Goal: Task Accomplishment & Management: Use online tool/utility

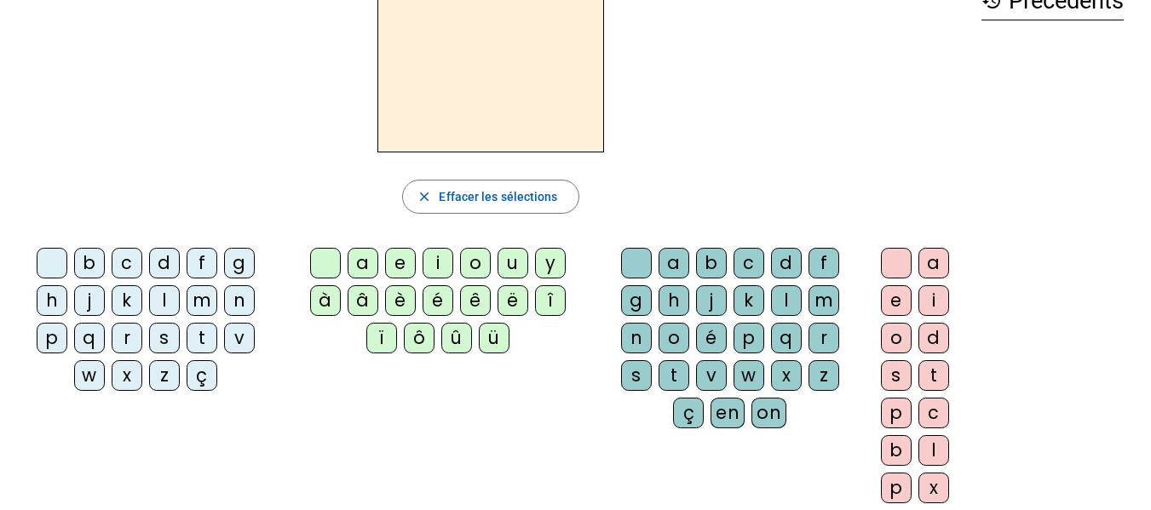
scroll to position [89, 0]
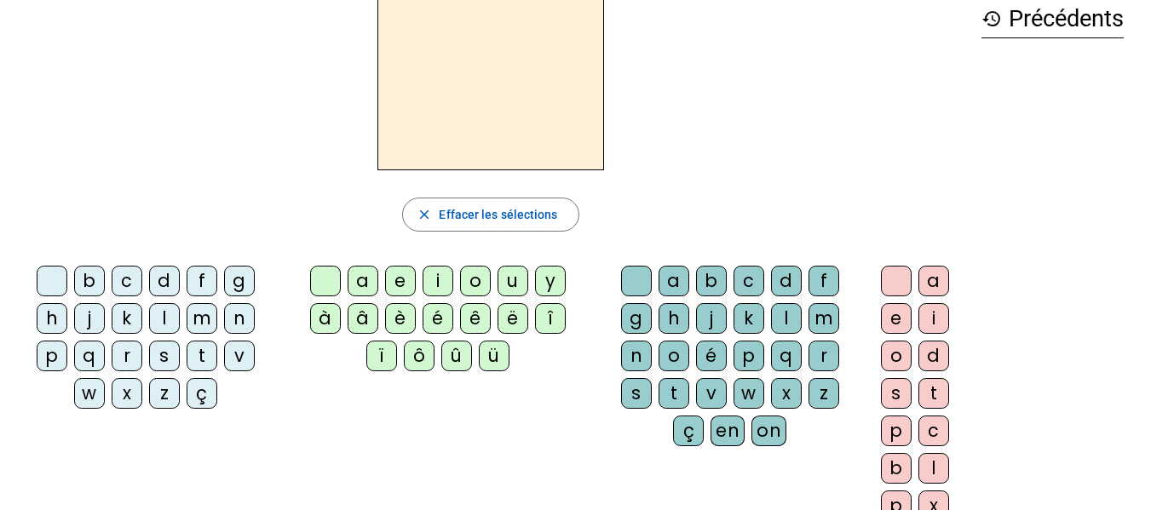
click at [204, 275] on div "f" at bounding box center [202, 281] width 31 height 31
click at [439, 275] on div "i" at bounding box center [438, 281] width 31 height 31
click at [782, 318] on div "l" at bounding box center [786, 318] width 31 height 31
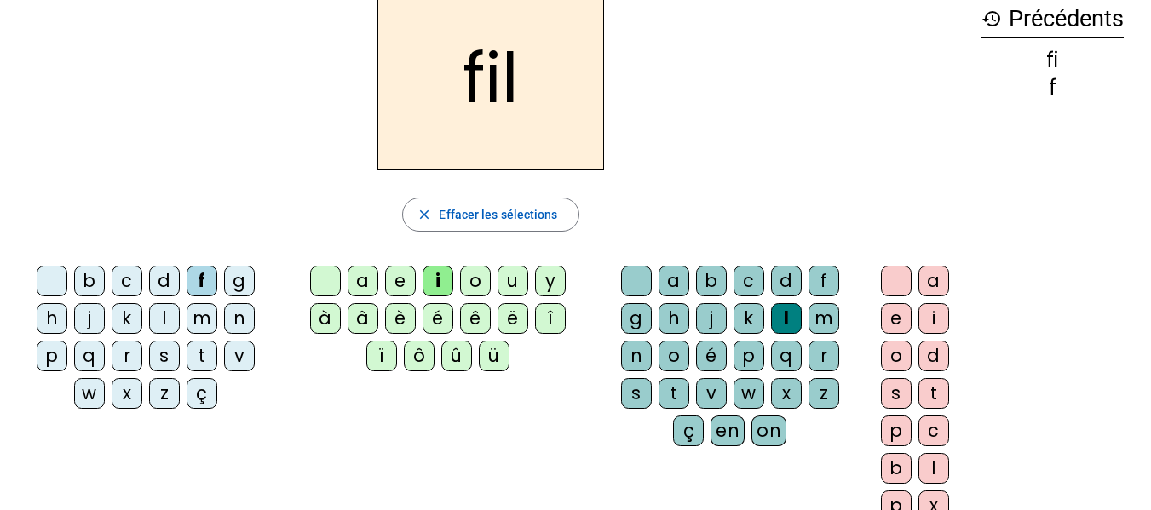
scroll to position [0, 0]
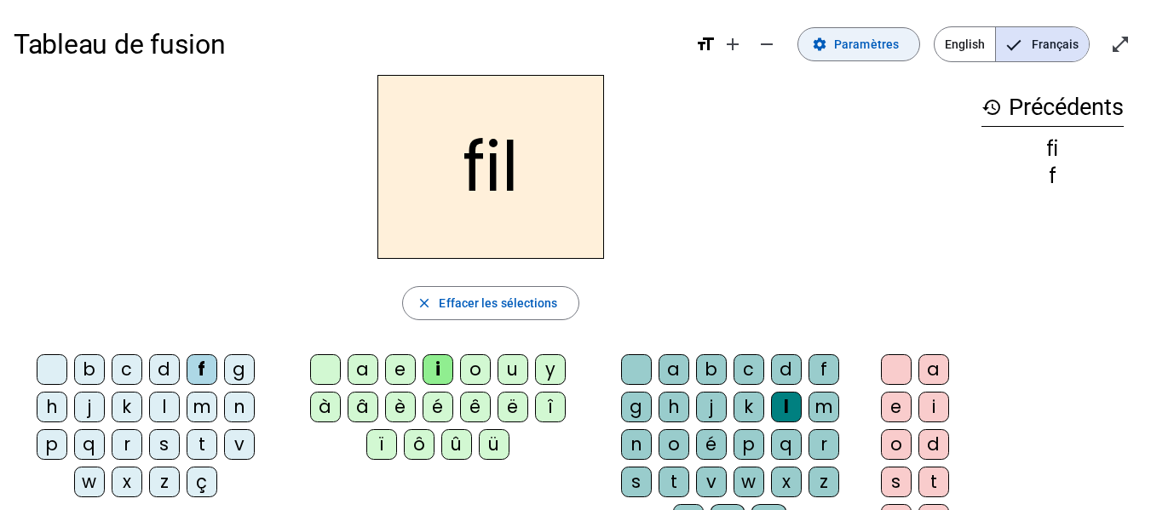
click at [836, 32] on span at bounding box center [858, 44] width 121 height 41
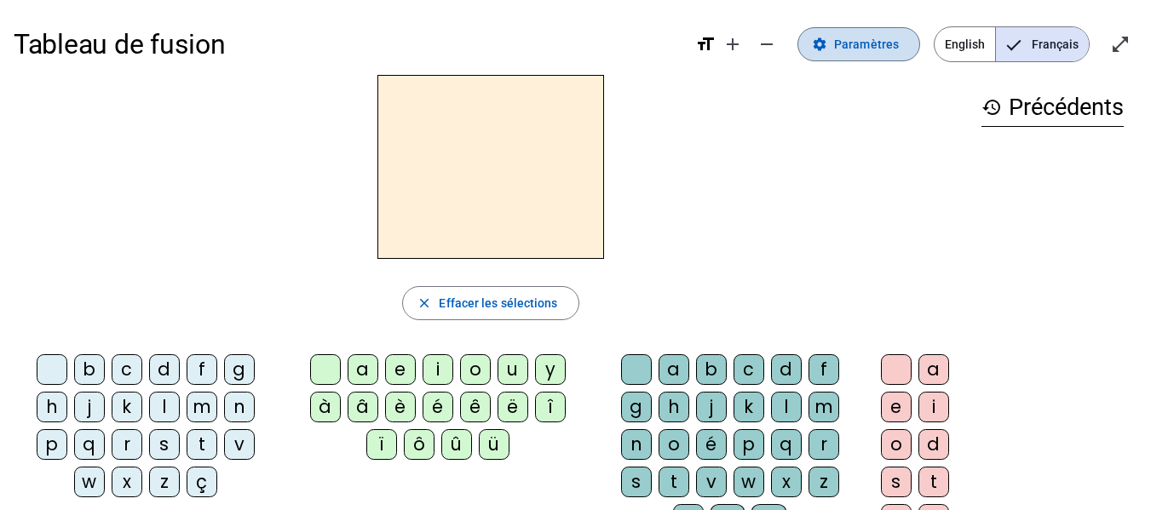
click at [840, 37] on span "Paramètres" at bounding box center [866, 44] width 65 height 20
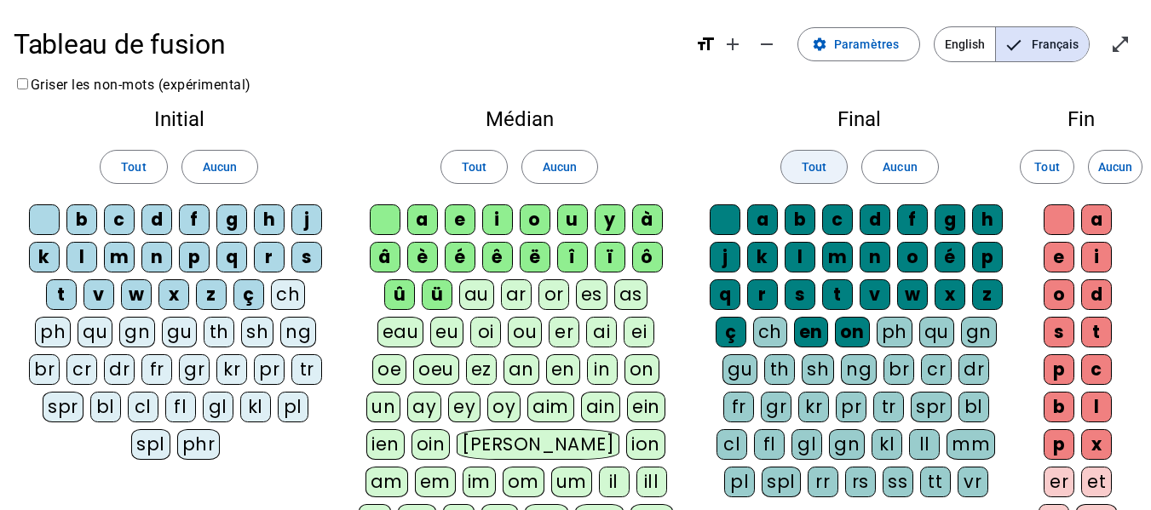
click at [812, 172] on span "Tout" at bounding box center [814, 167] width 25 height 20
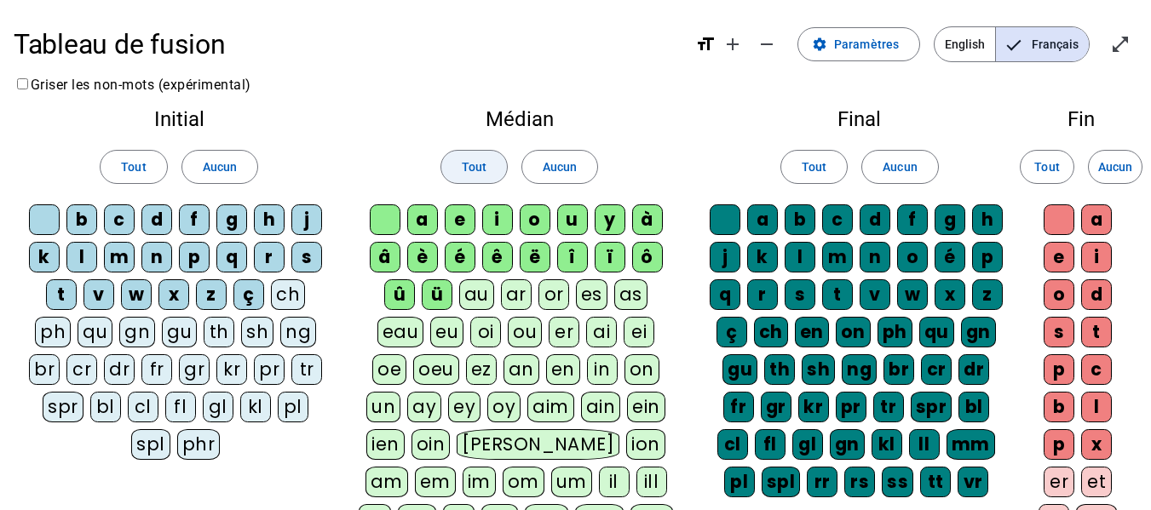
click at [453, 170] on span at bounding box center [474, 167] width 66 height 41
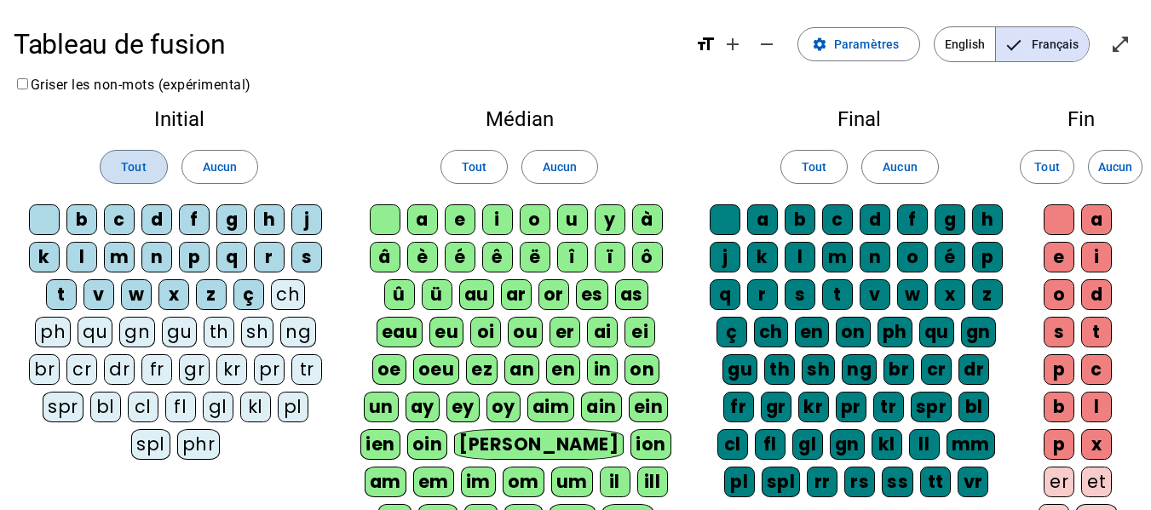
click at [135, 152] on span at bounding box center [134, 167] width 66 height 41
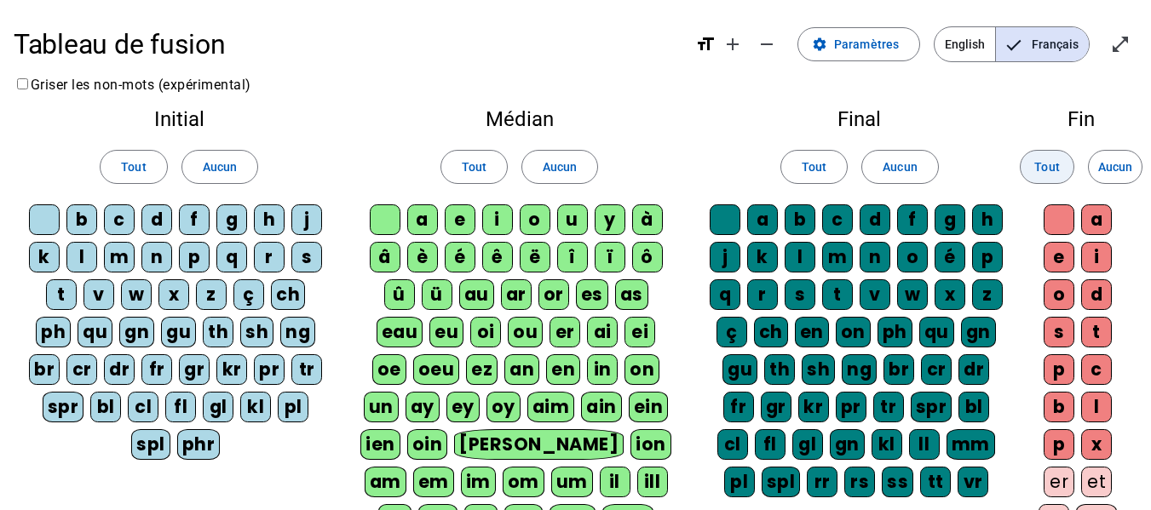
click at [1034, 172] on span "Tout" at bounding box center [1046, 167] width 25 height 20
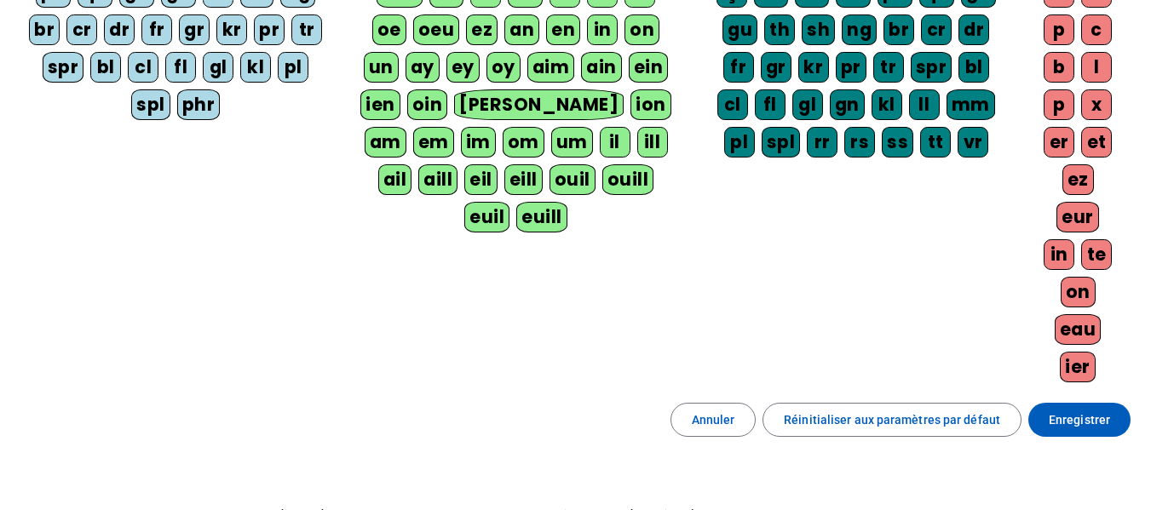
scroll to position [339, 0]
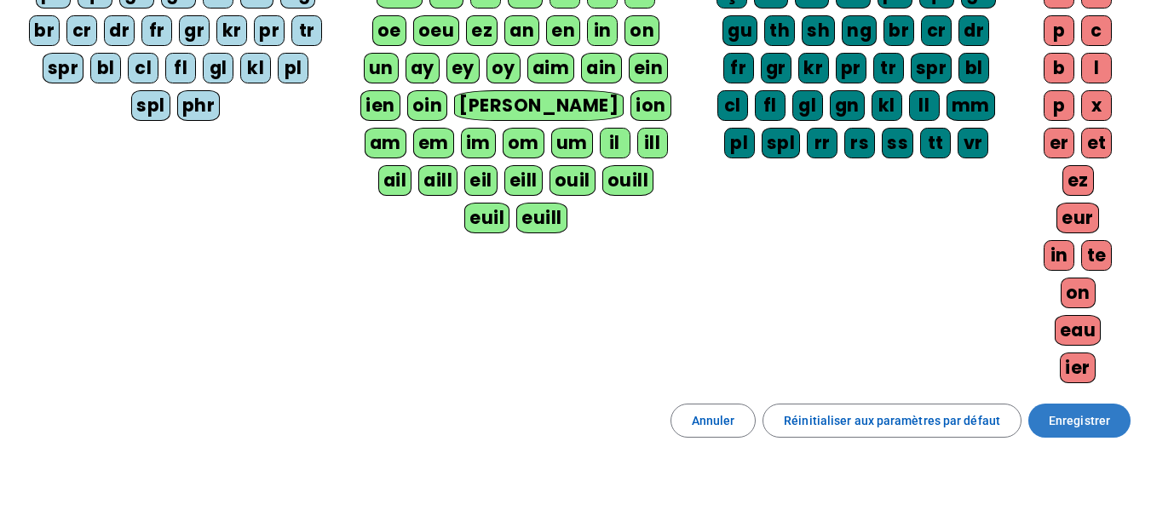
click at [1072, 417] on span "Enregistrer" at bounding box center [1079, 421] width 61 height 20
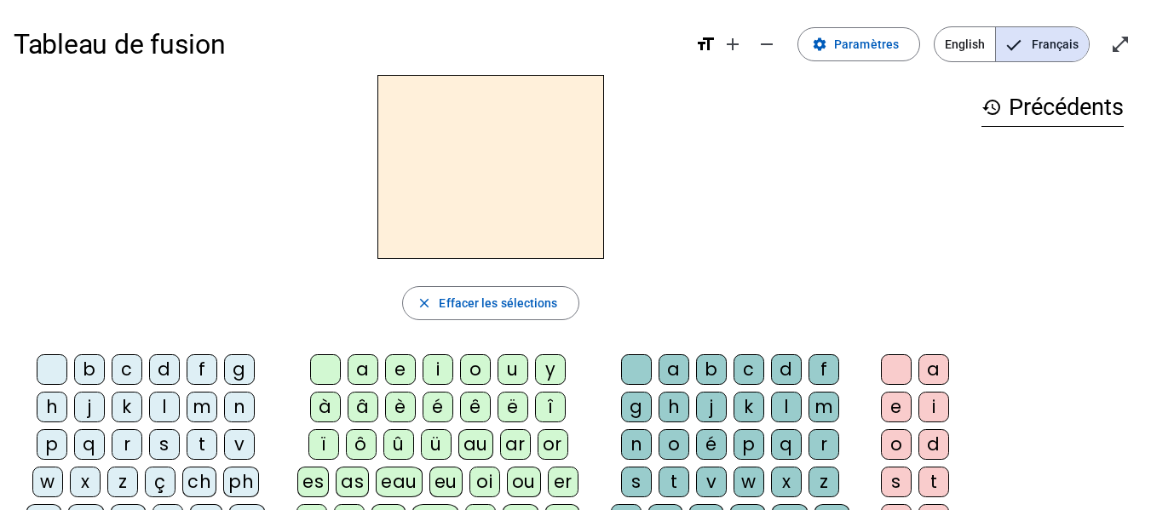
scroll to position [3, 0]
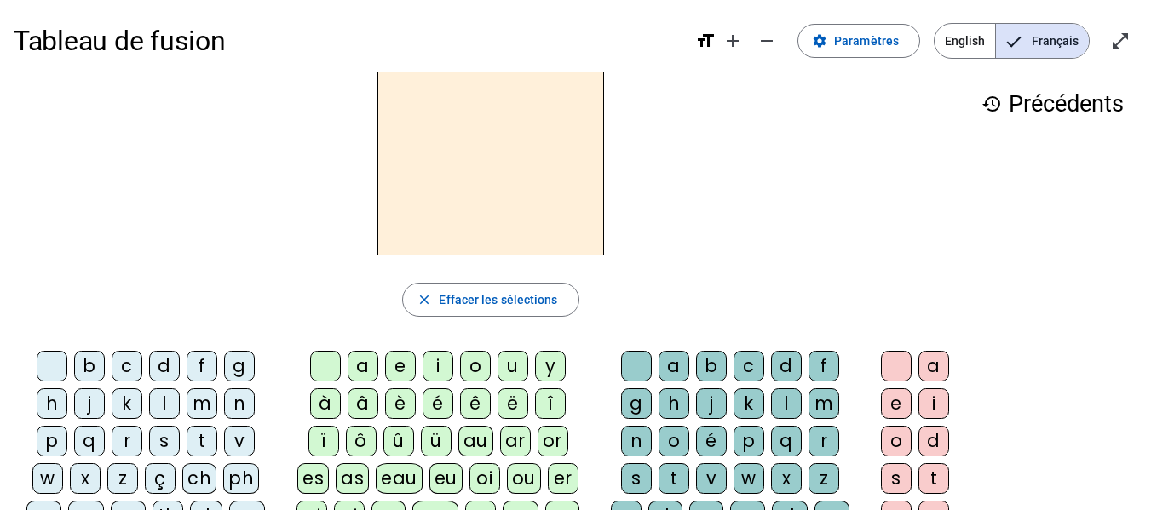
click at [193, 365] on div "f" at bounding box center [202, 366] width 31 height 31
click at [438, 371] on div "i" at bounding box center [438, 366] width 31 height 31
click at [784, 393] on div "l" at bounding box center [786, 403] width 31 height 31
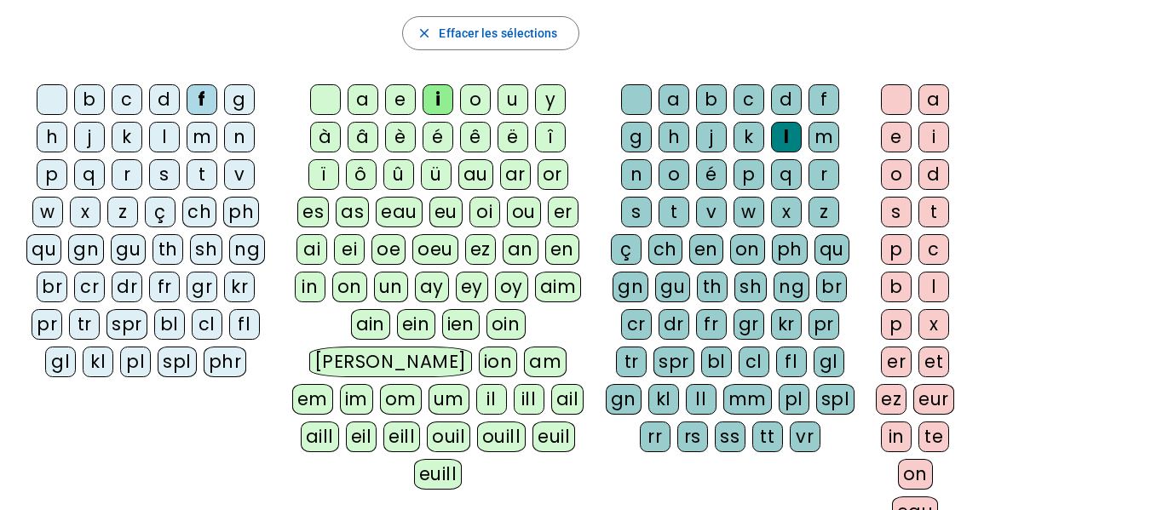
scroll to position [269, 0]
click at [691, 401] on div "ll" at bounding box center [701, 400] width 31 height 31
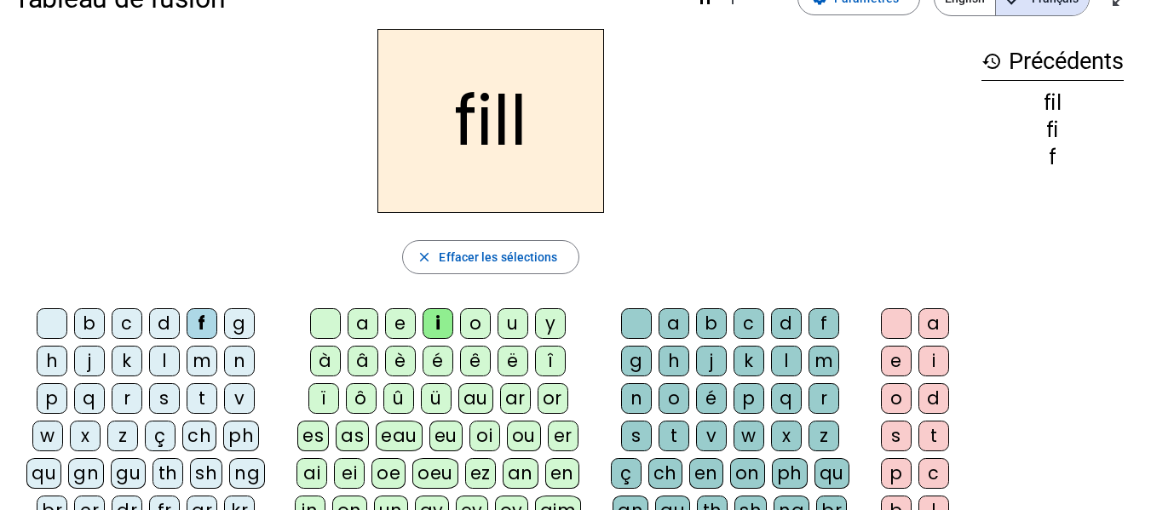
scroll to position [44, 0]
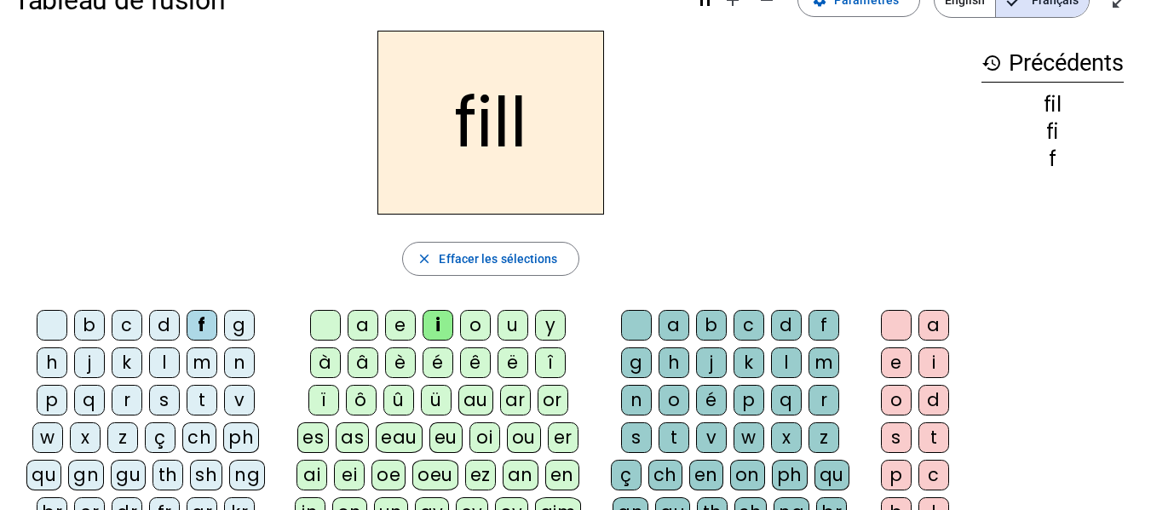
click at [894, 352] on div "e" at bounding box center [896, 363] width 31 height 31
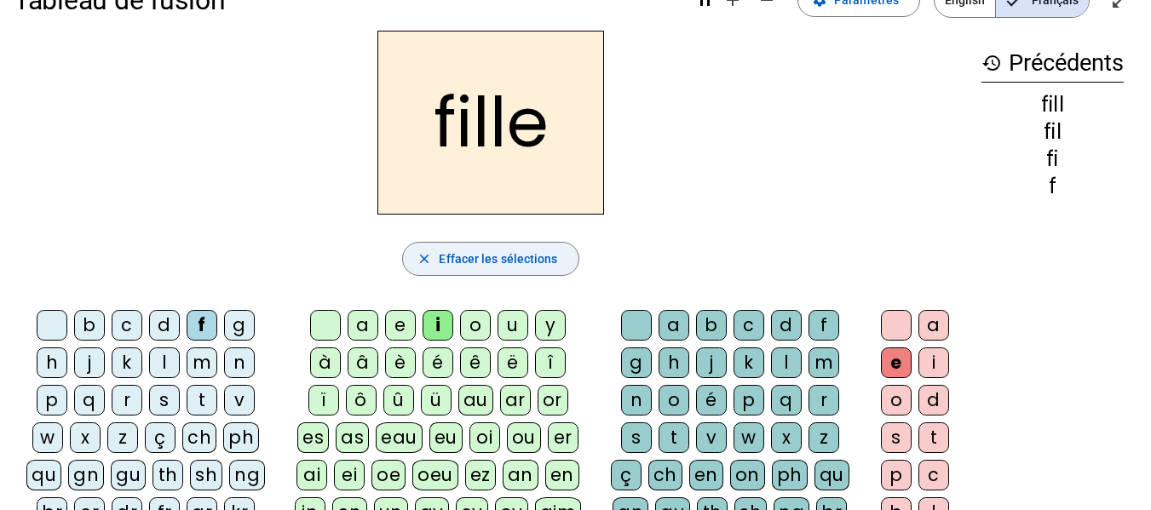
click at [428, 255] on mat-icon "close" at bounding box center [424, 258] width 15 height 15
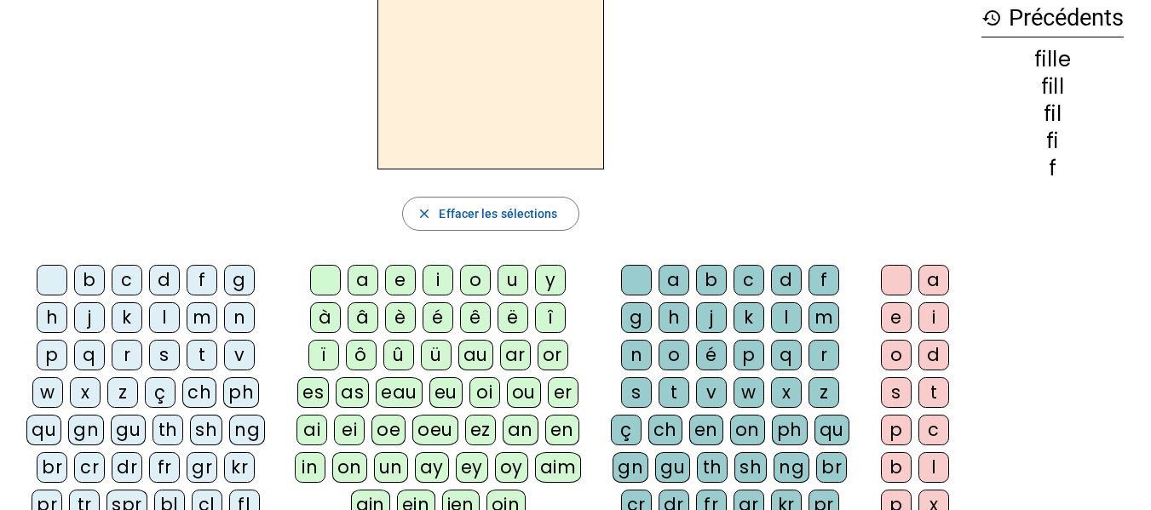
scroll to position [89, 0]
click at [359, 281] on div "a" at bounding box center [363, 281] width 31 height 31
click at [229, 356] on div "v" at bounding box center [239, 356] width 31 height 31
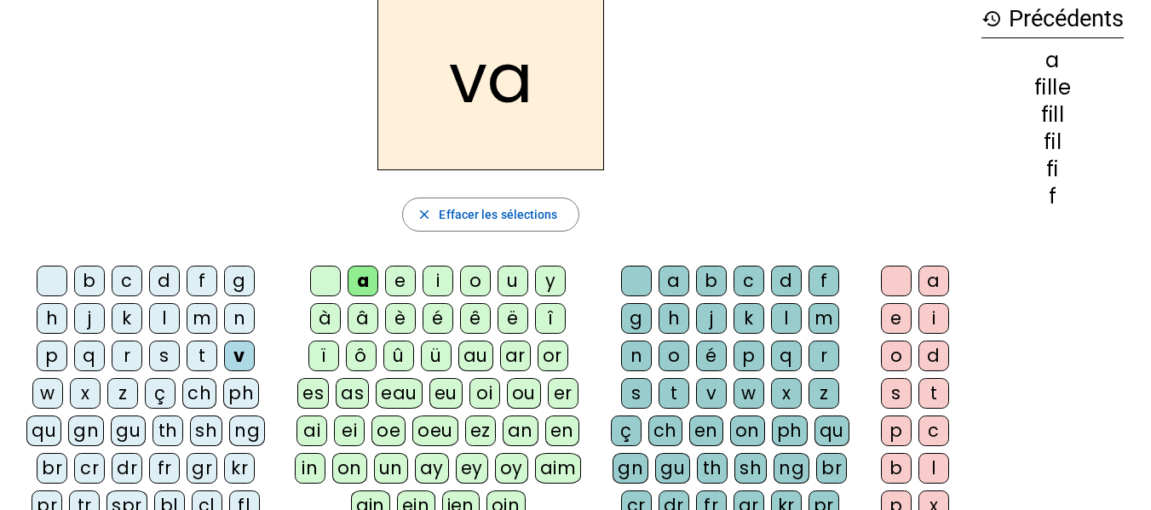
click at [389, 285] on div "e" at bounding box center [400, 281] width 31 height 31
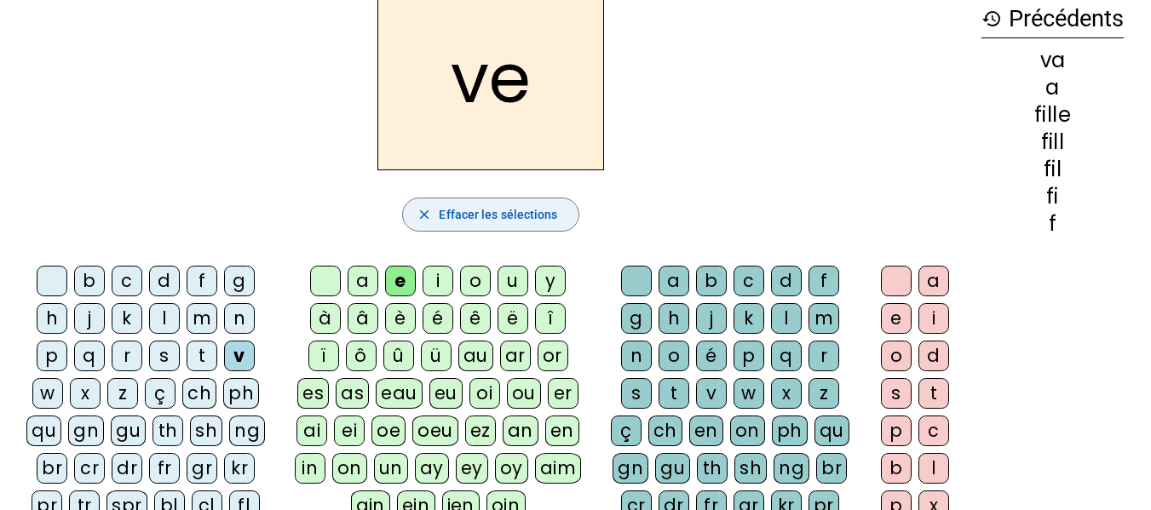
click at [429, 213] on mat-icon "close" at bounding box center [424, 214] width 15 height 15
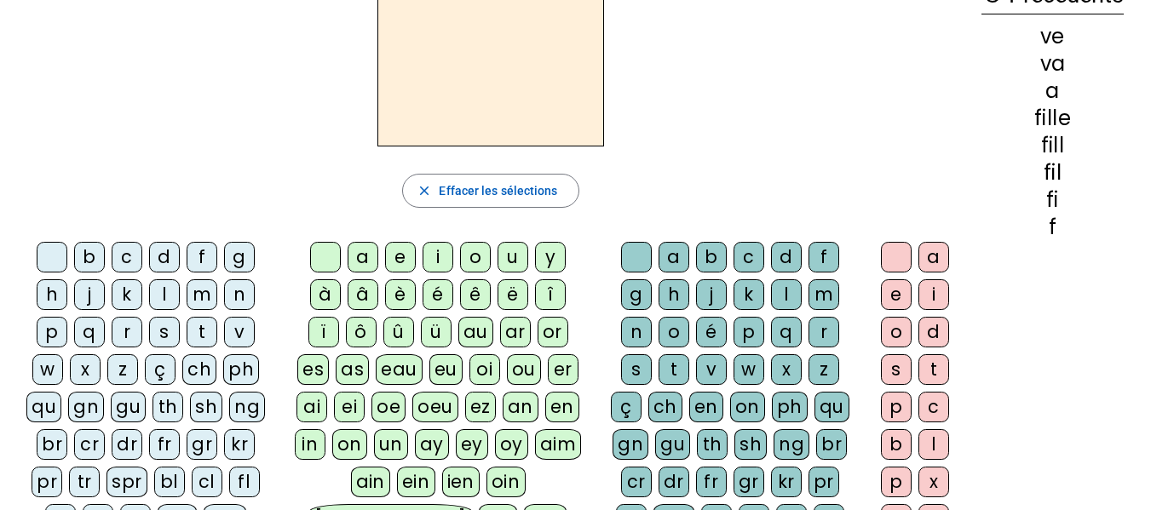
scroll to position [112, 0]
click at [354, 254] on div "a" at bounding box center [363, 258] width 31 height 31
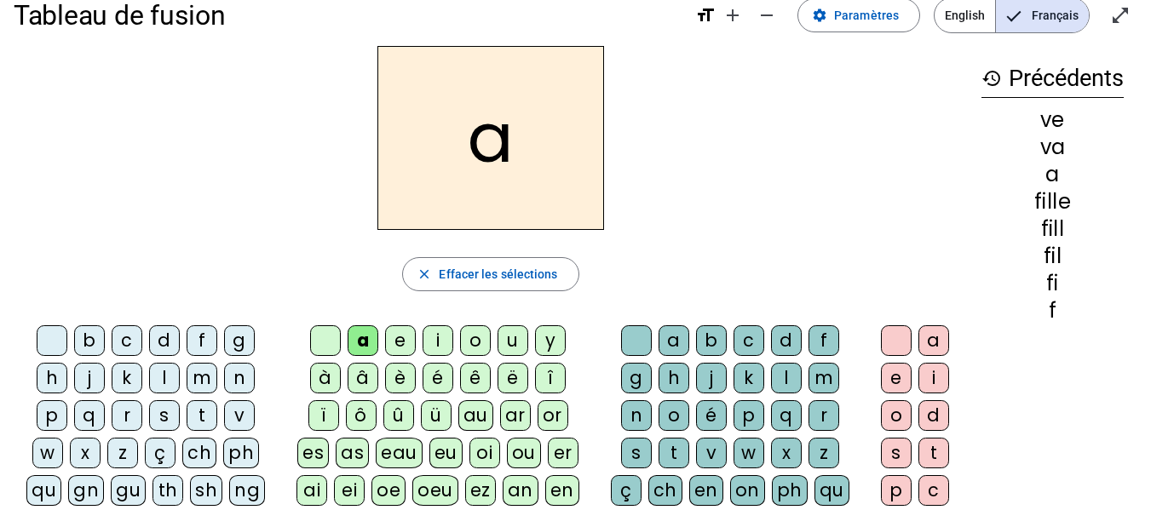
scroll to position [28, 0]
drag, startPoint x: 334, startPoint y: 181, endPoint x: 337, endPoint y: 167, distance: 14.9
click at [337, 167] on div "a" at bounding box center [491, 139] width 954 height 184
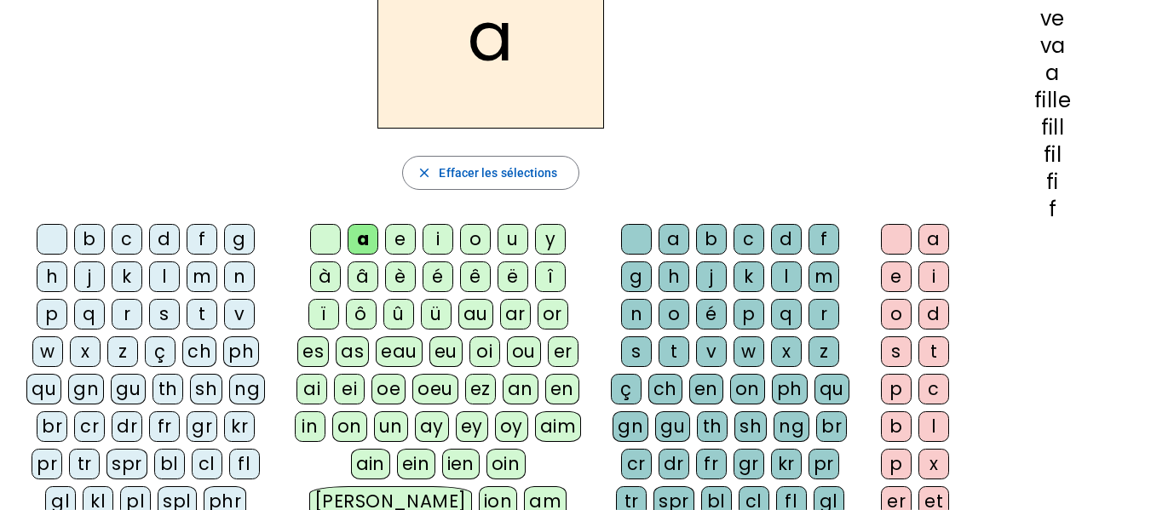
scroll to position [131, 0]
click at [404, 239] on div "e" at bounding box center [400, 238] width 31 height 31
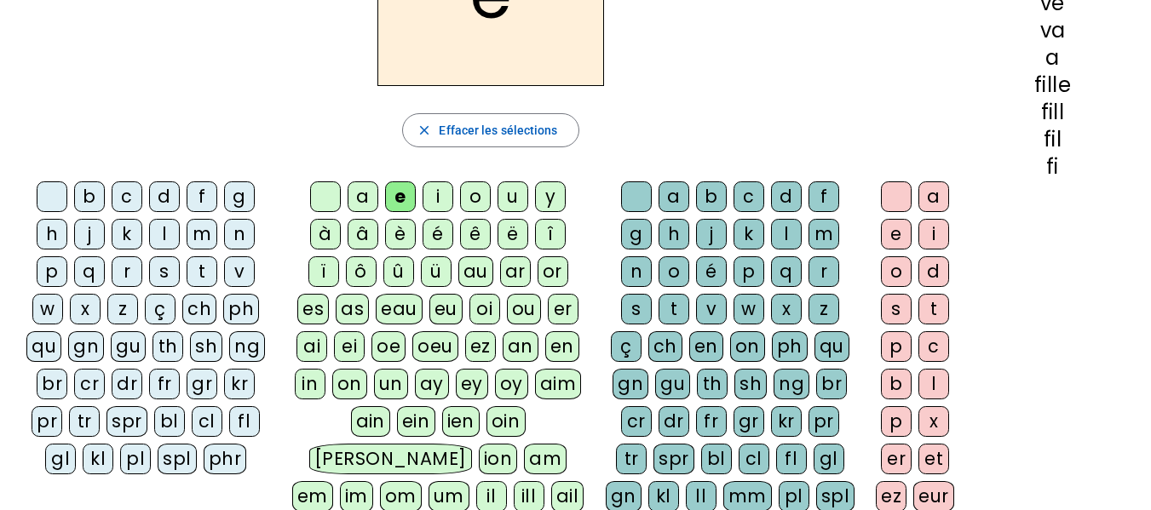
scroll to position [172, 0]
click at [698, 486] on div "ll" at bounding box center [701, 497] width 31 height 31
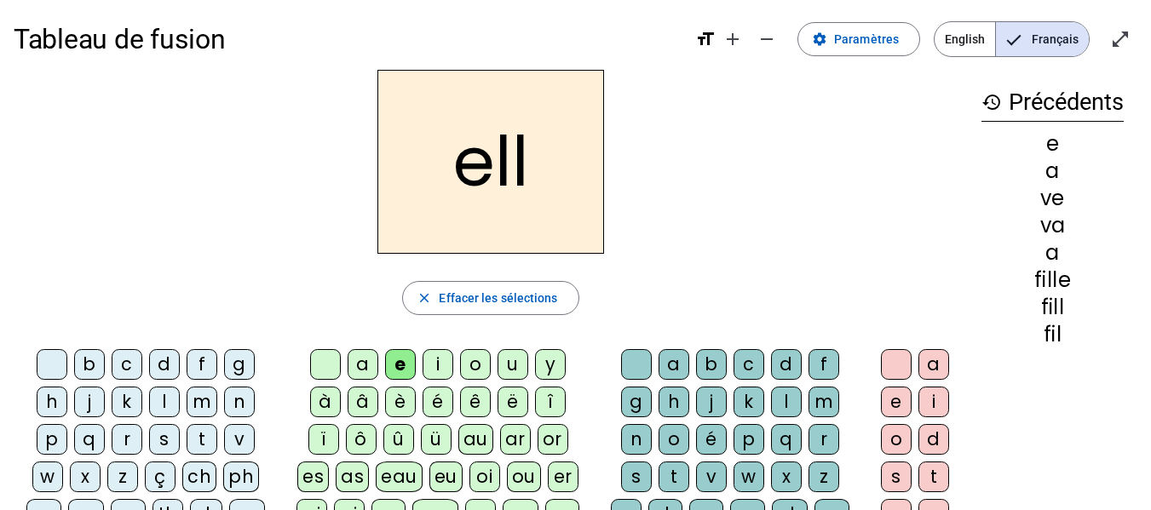
scroll to position [4, 0]
click at [887, 400] on div "e" at bounding box center [896, 403] width 31 height 31
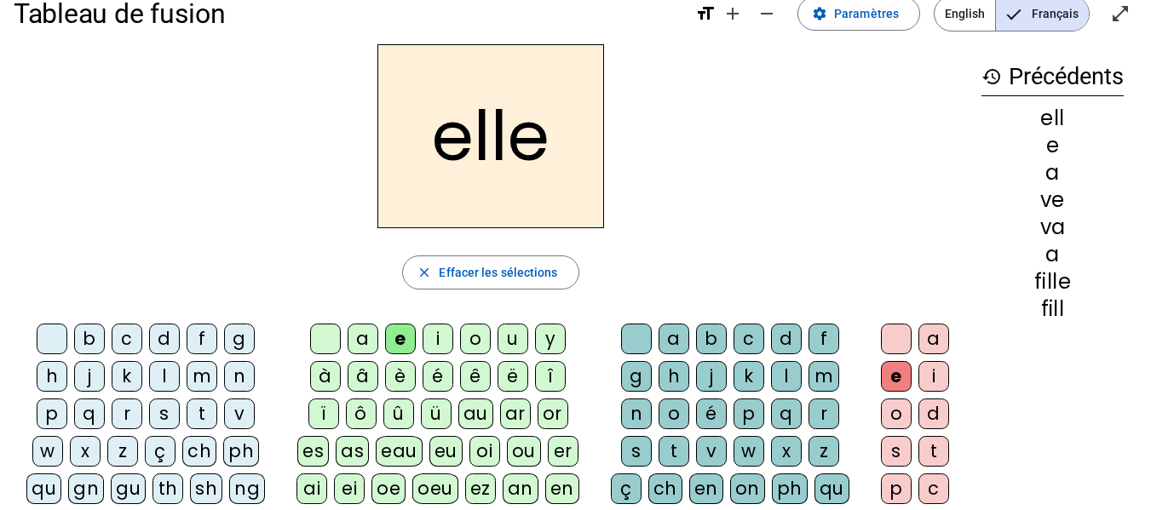
scroll to position [29, 0]
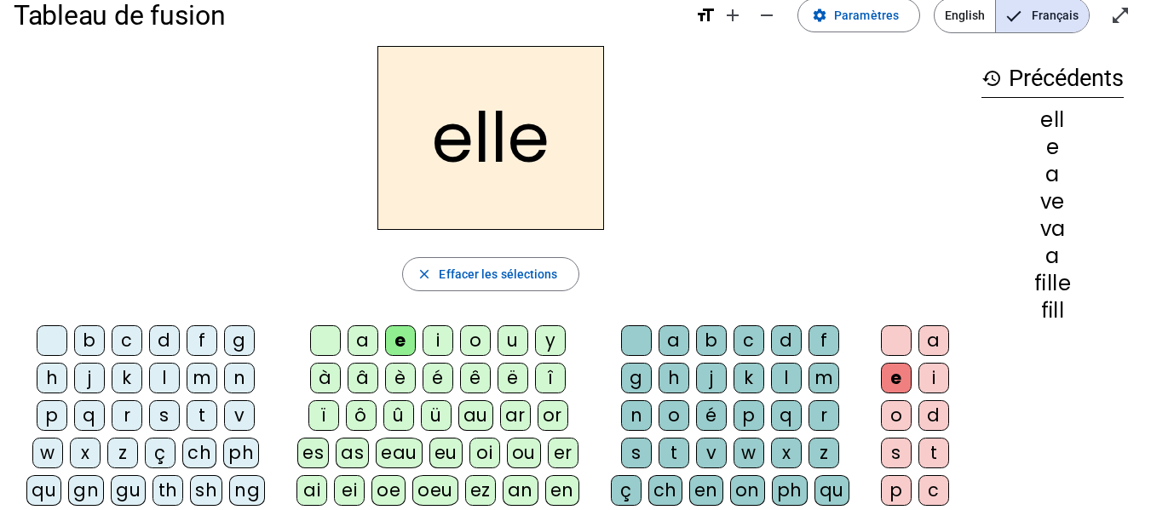
click at [803, 193] on div "elle" at bounding box center [491, 138] width 954 height 184
